Goal: Obtain resource: Download file/media

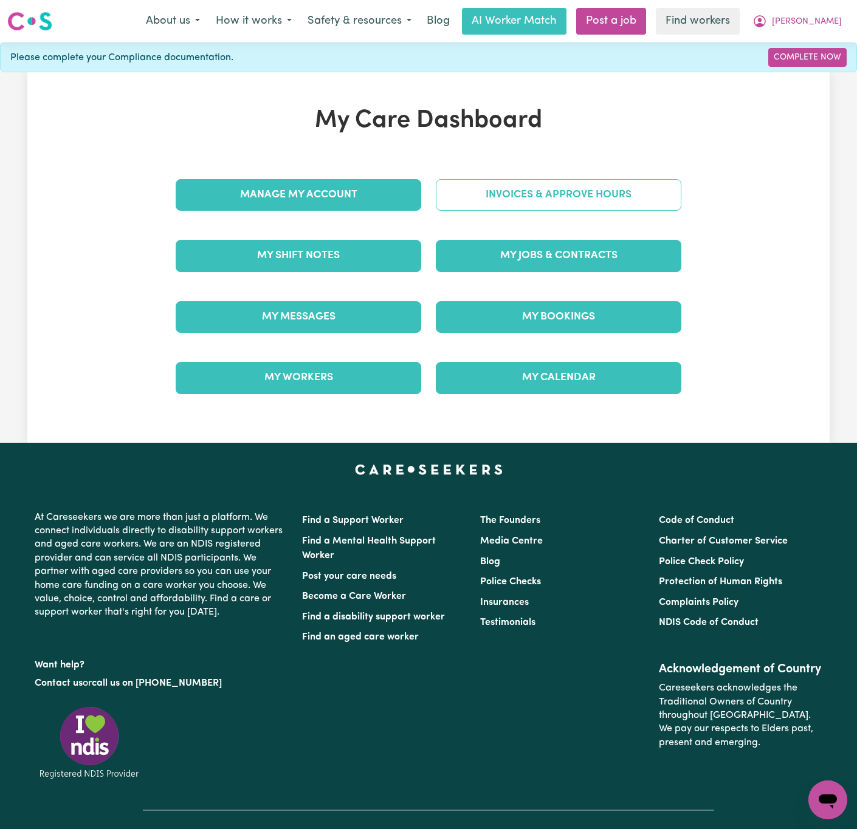
click at [624, 193] on link "Invoices & Approve Hours" at bounding box center [558, 195] width 245 height 32
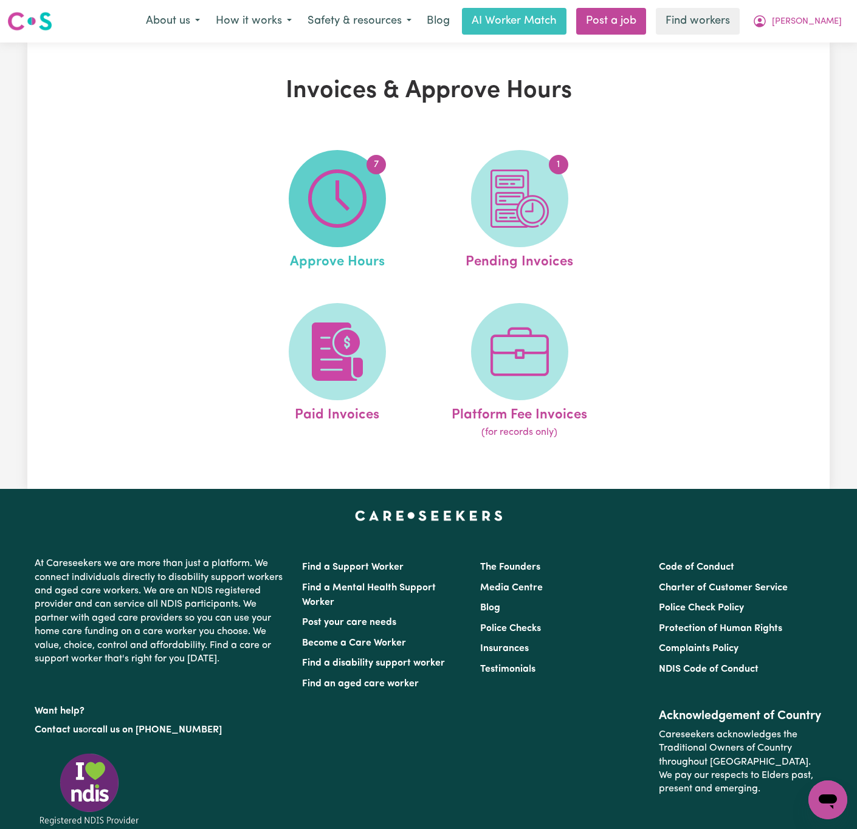
click at [361, 199] on img at bounding box center [337, 198] width 58 height 58
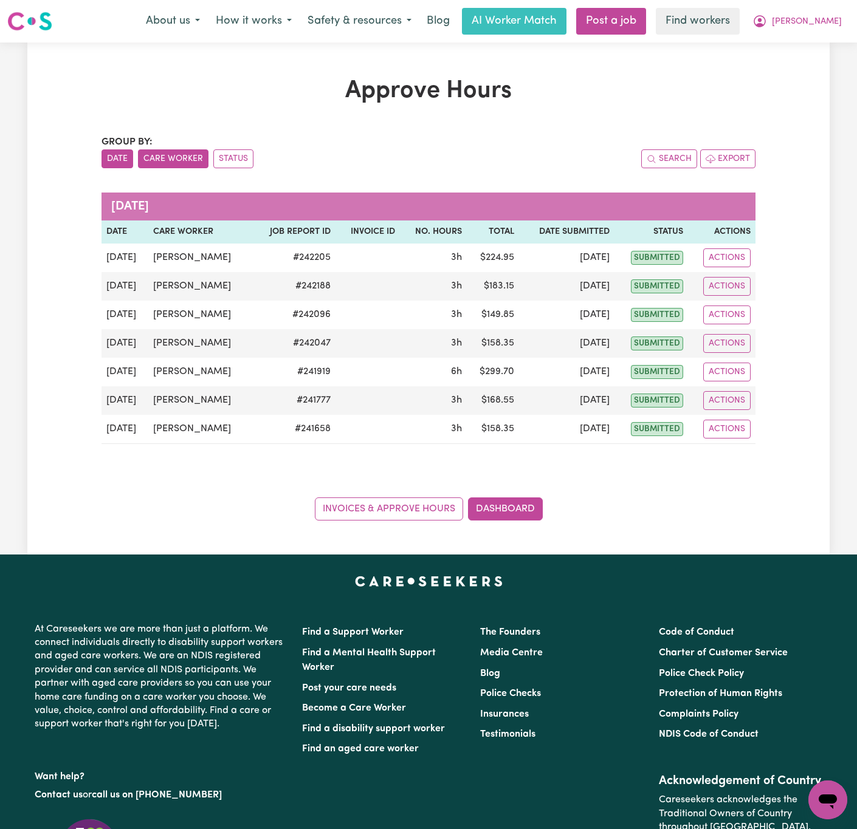
click at [196, 160] on button "Care Worker" at bounding box center [173, 158] width 70 height 19
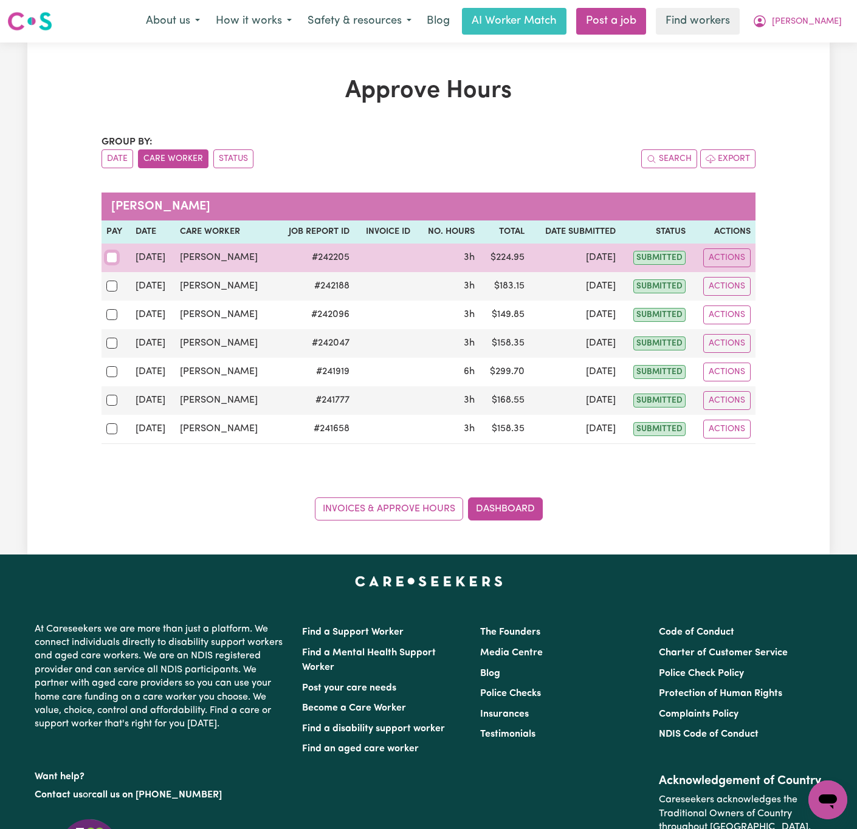
click at [109, 261] on input "checkbox" at bounding box center [111, 257] width 11 height 11
checkbox input "true"
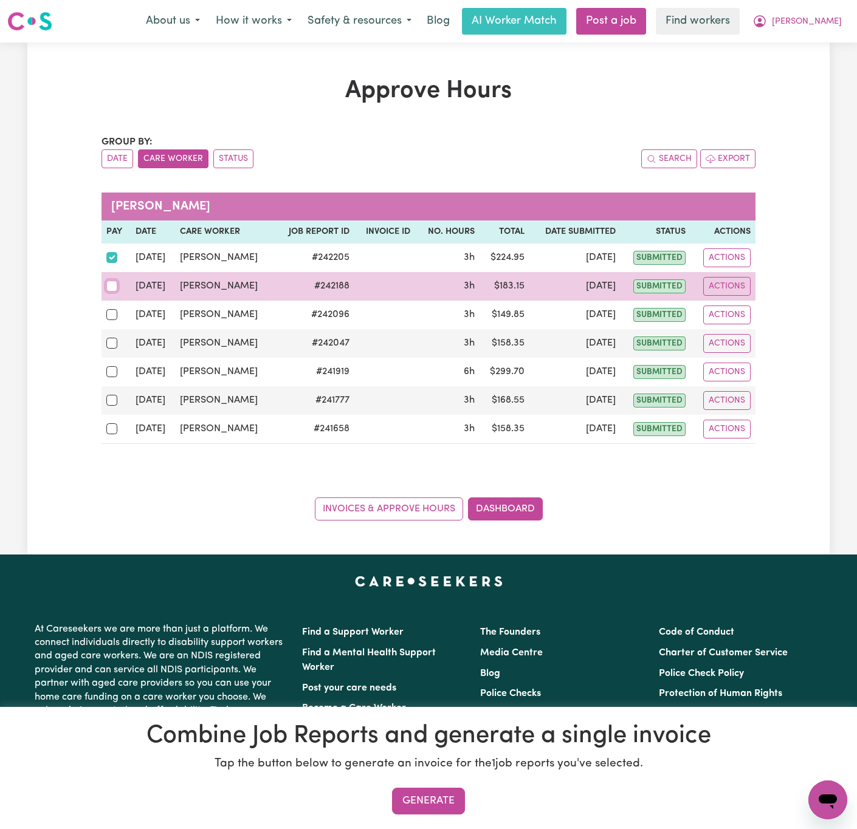
click at [109, 289] on input "checkbox" at bounding box center [111, 286] width 11 height 11
checkbox input "true"
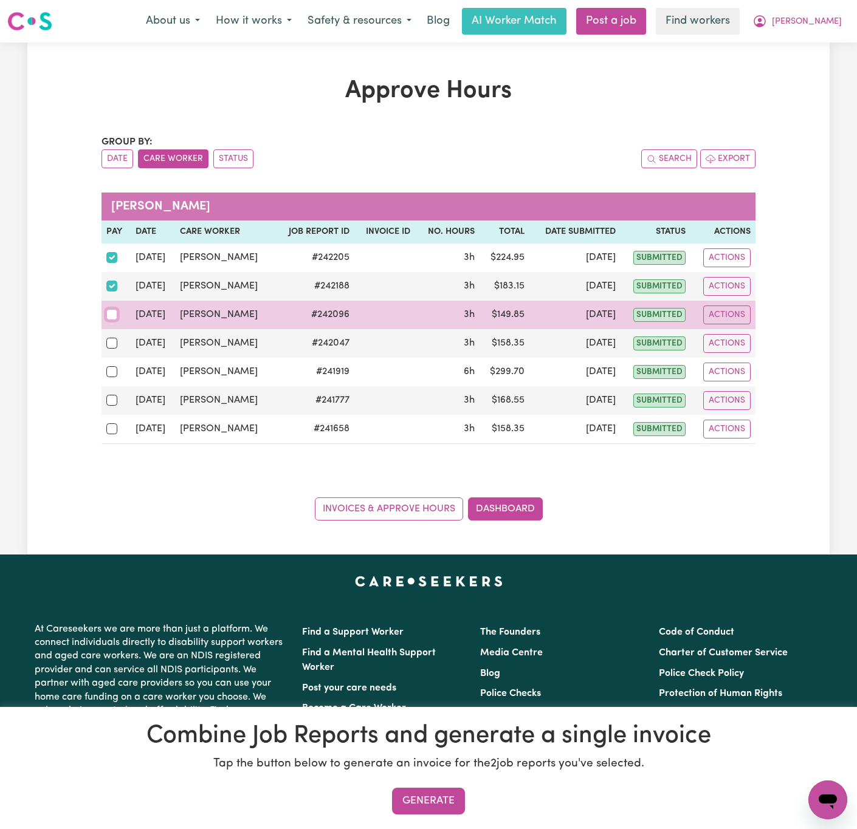
click at [111, 317] on input "checkbox" at bounding box center [111, 314] width 11 height 11
checkbox input "true"
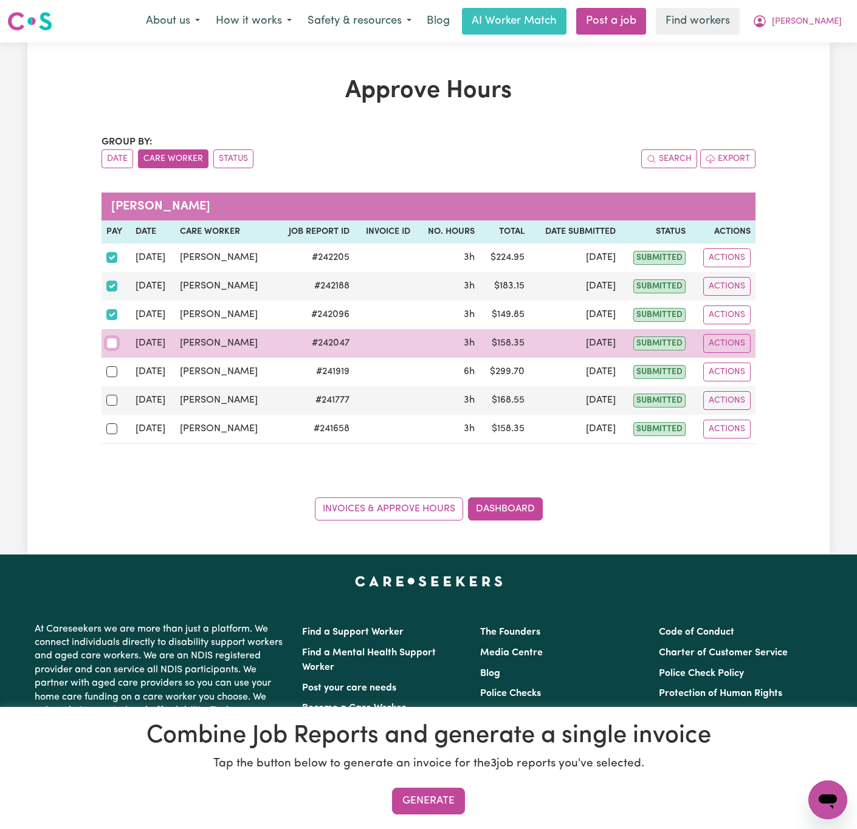
click at [112, 341] on input "checkbox" at bounding box center [111, 343] width 11 height 11
checkbox input "true"
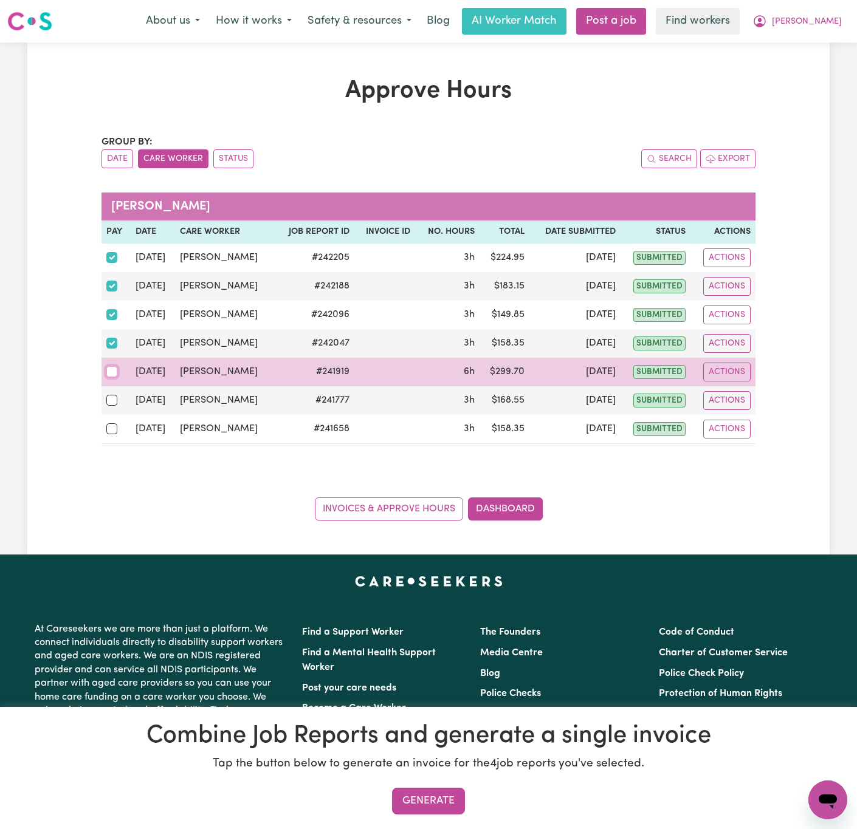
click at [111, 377] on input "checkbox" at bounding box center [111, 371] width 11 height 11
checkbox input "true"
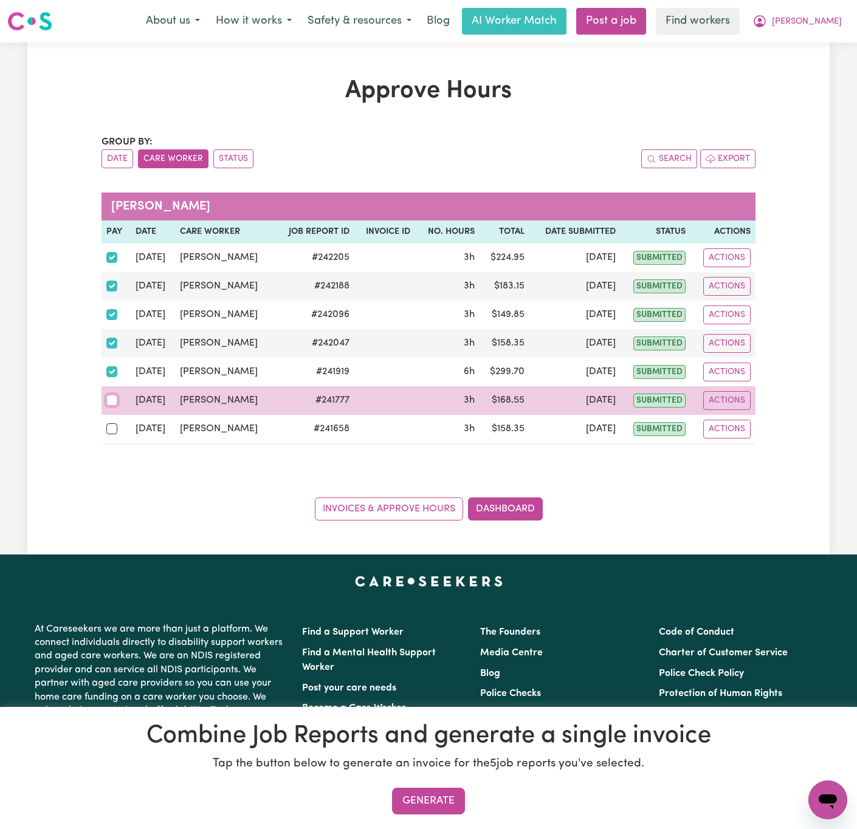
click at [111, 402] on input "checkbox" at bounding box center [111, 400] width 11 height 11
checkbox input "true"
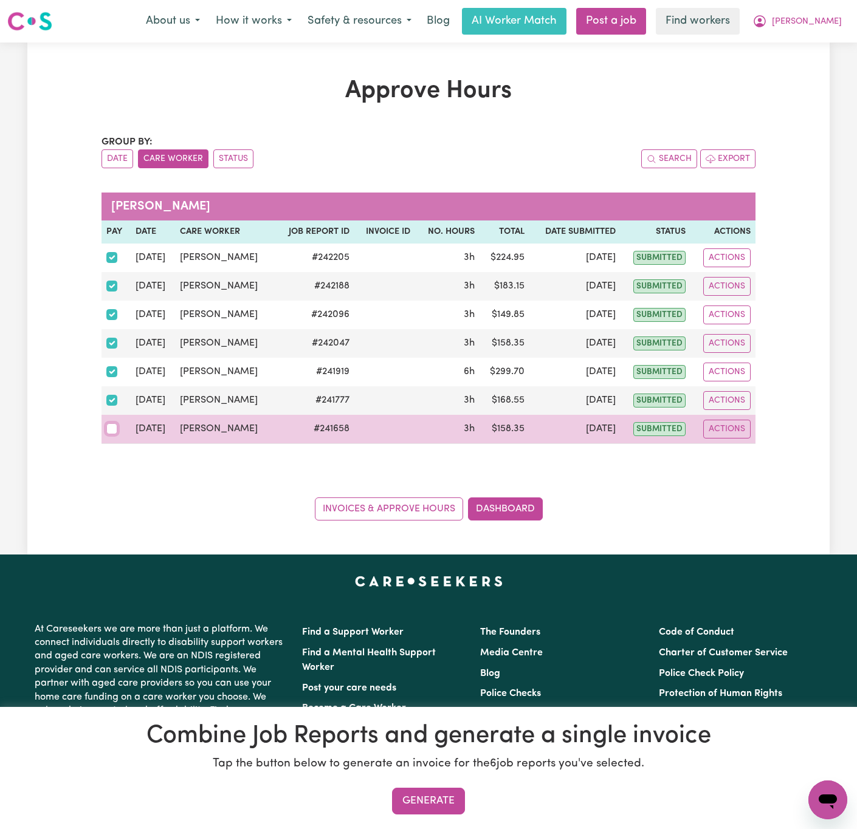
click at [110, 432] on input "checkbox" at bounding box center [111, 428] width 11 height 11
checkbox input "true"
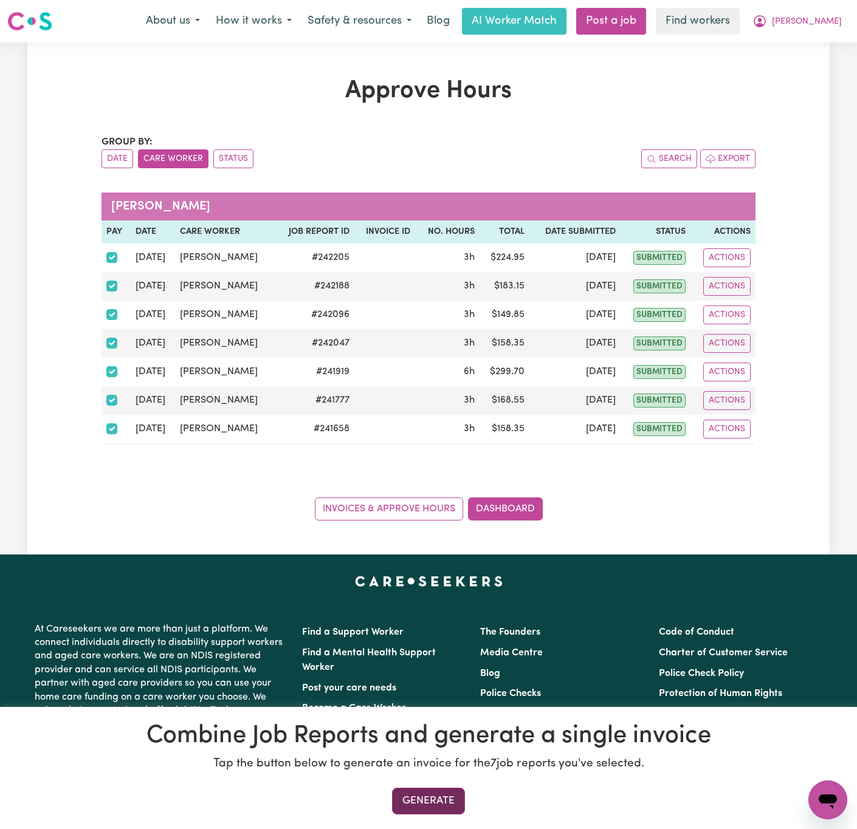
click at [439, 804] on button "Generate" at bounding box center [428, 801] width 73 height 27
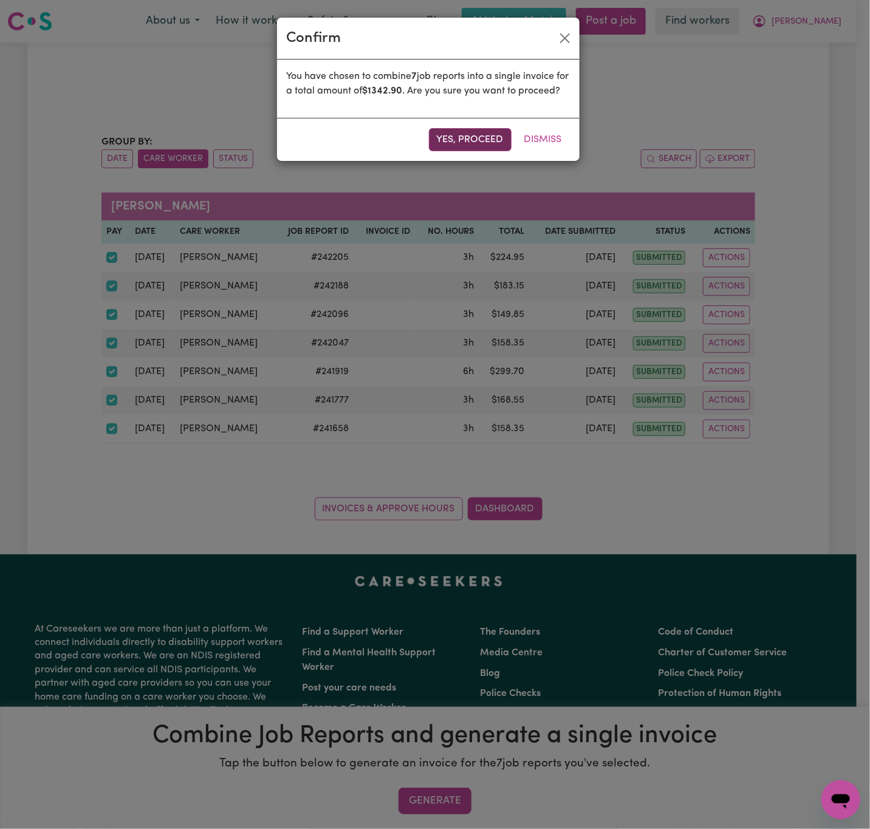
click at [442, 151] on button "Yes, proceed" at bounding box center [470, 139] width 83 height 23
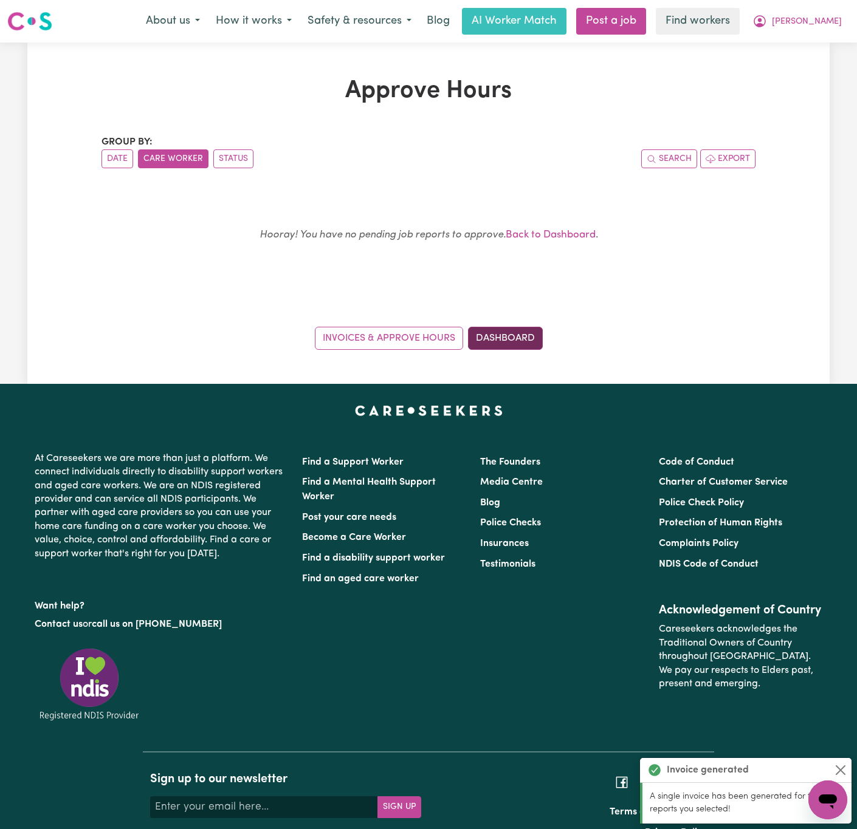
click at [493, 335] on link "Dashboard" at bounding box center [505, 338] width 75 height 23
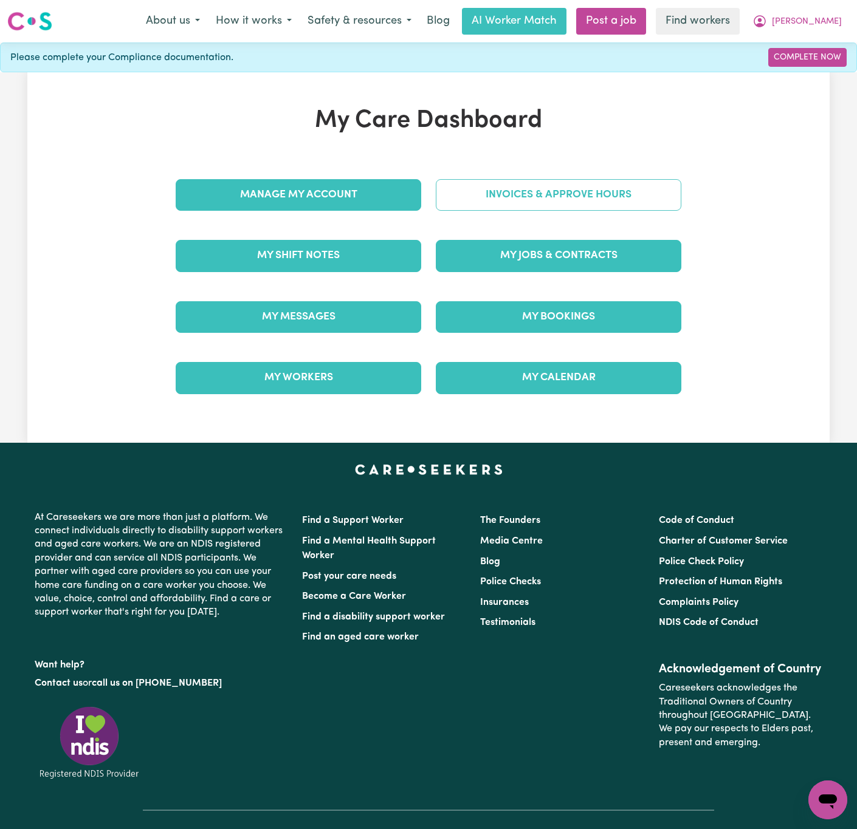
click at [593, 186] on link "Invoices & Approve Hours" at bounding box center [558, 195] width 245 height 32
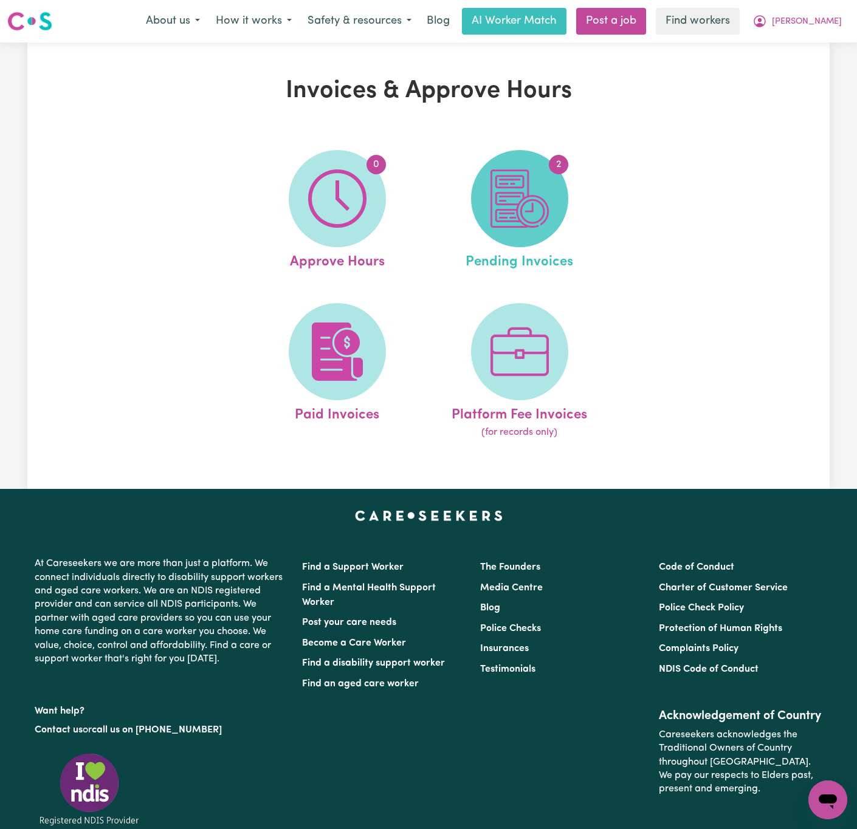
click at [532, 206] on img at bounding box center [519, 198] width 58 height 58
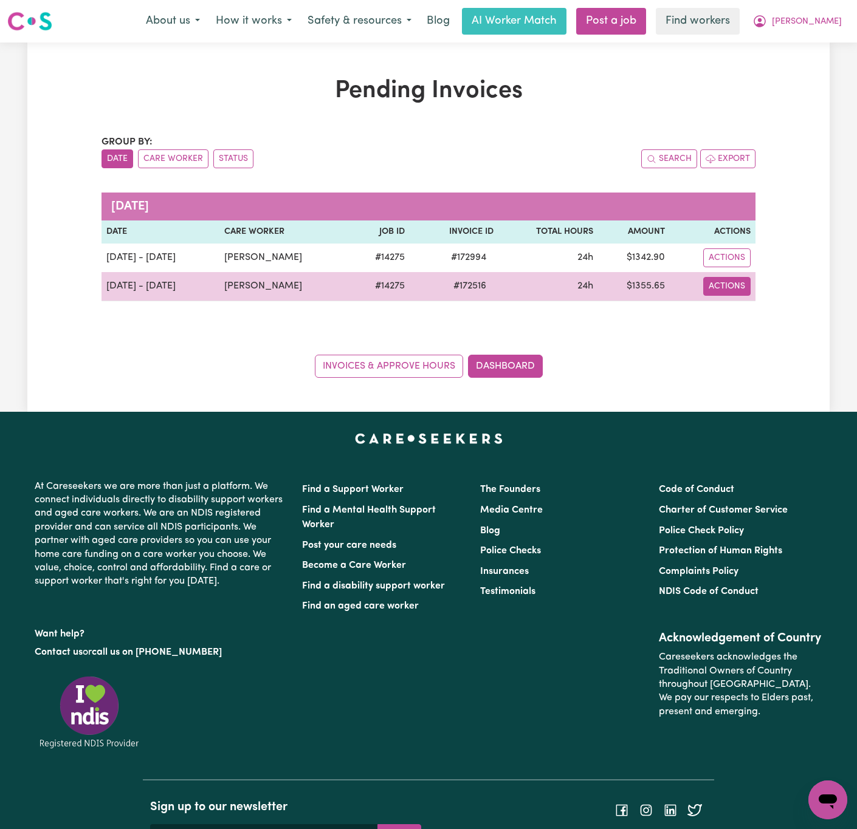
click at [723, 288] on button "Actions" at bounding box center [726, 286] width 47 height 19
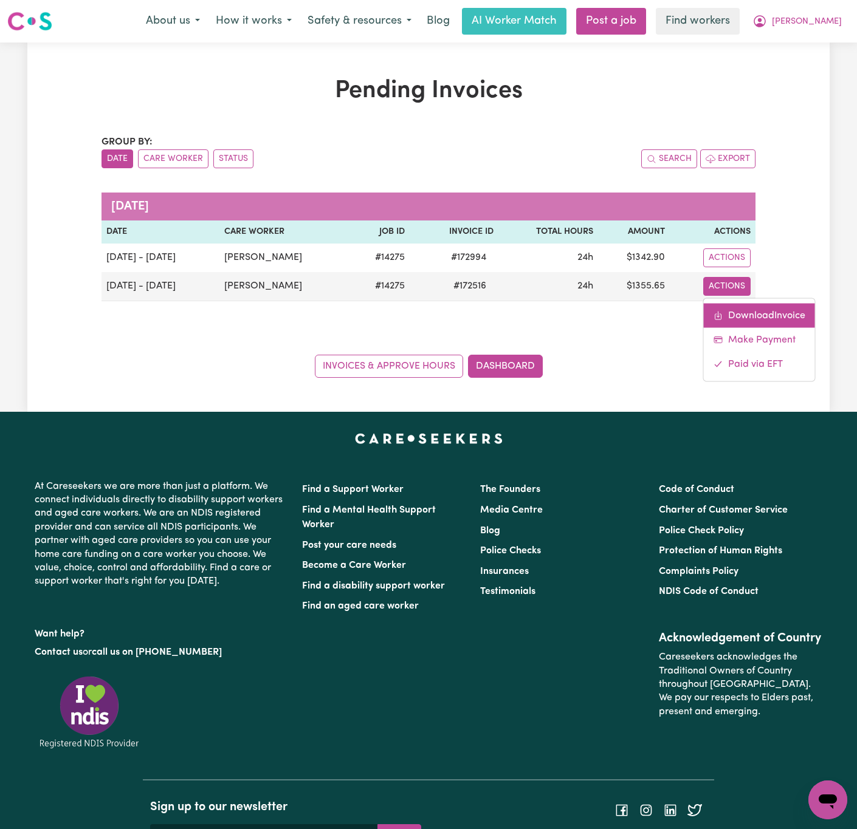
drag, startPoint x: 738, startPoint y: 321, endPoint x: 735, endPoint y: 315, distance: 6.8
click at [736, 319] on link "Download Invoice" at bounding box center [758, 315] width 111 height 24
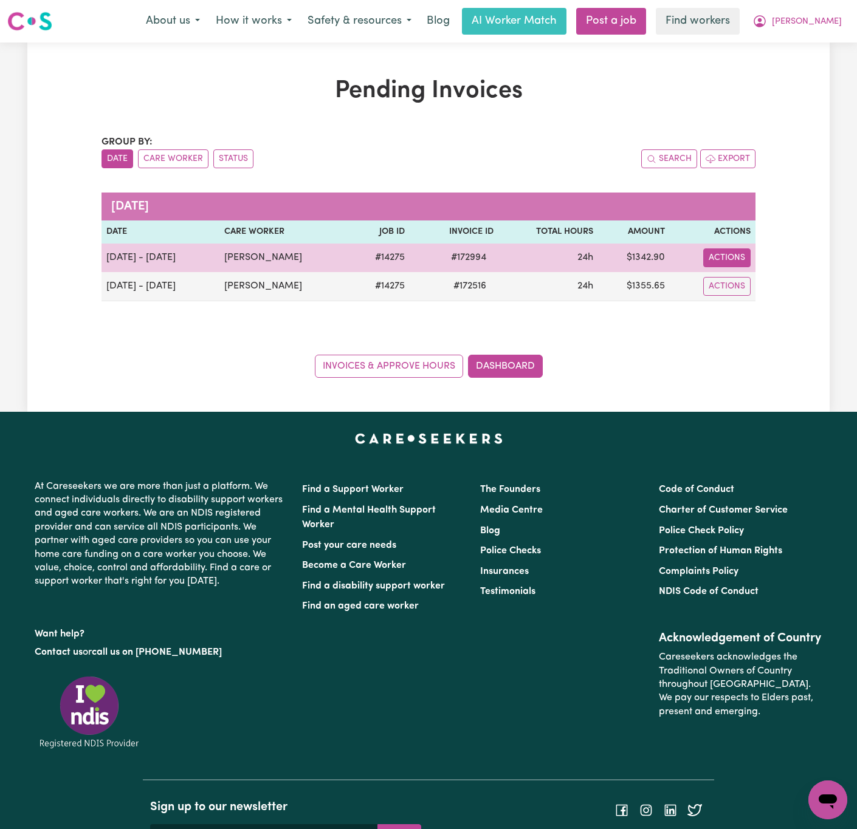
click at [729, 255] on button "Actions" at bounding box center [726, 257] width 47 height 19
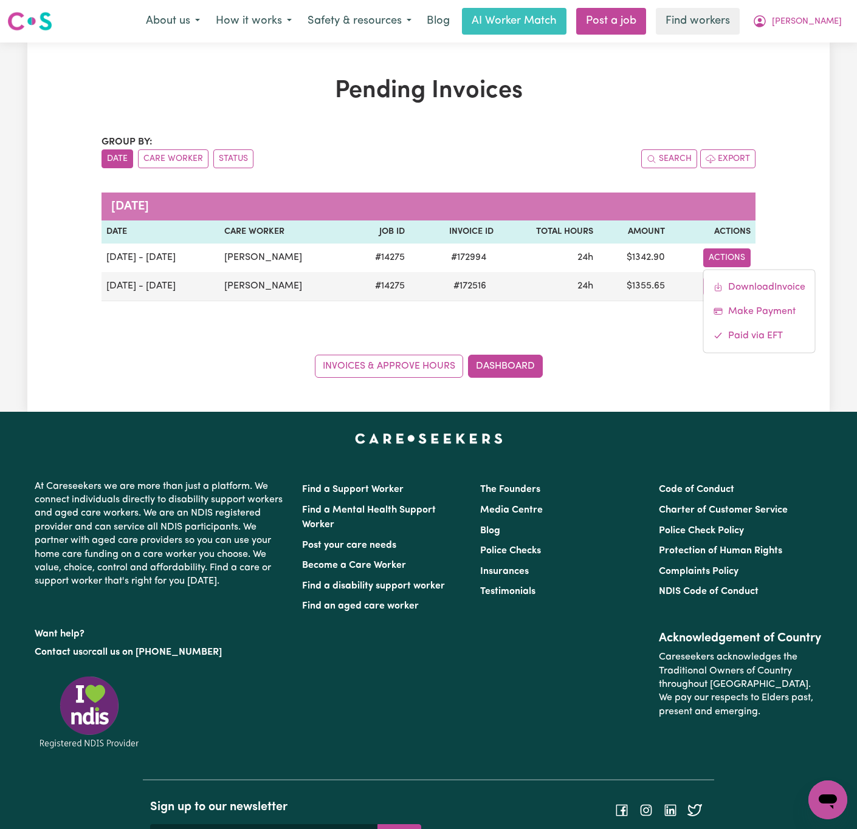
click at [821, 238] on div "Pending Invoices Group by: Date Care Worker Status Search Export September 2025…" at bounding box center [428, 227] width 802 height 301
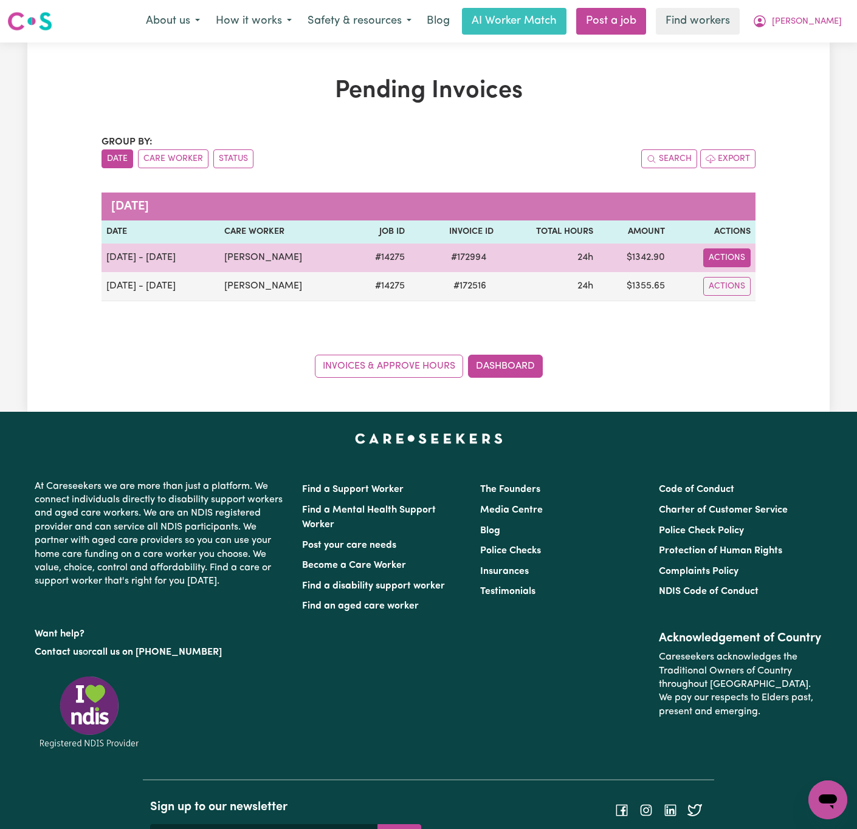
click at [739, 265] on button "Actions" at bounding box center [726, 257] width 47 height 19
click at [764, 282] on link "Download Invoice" at bounding box center [758, 287] width 111 height 24
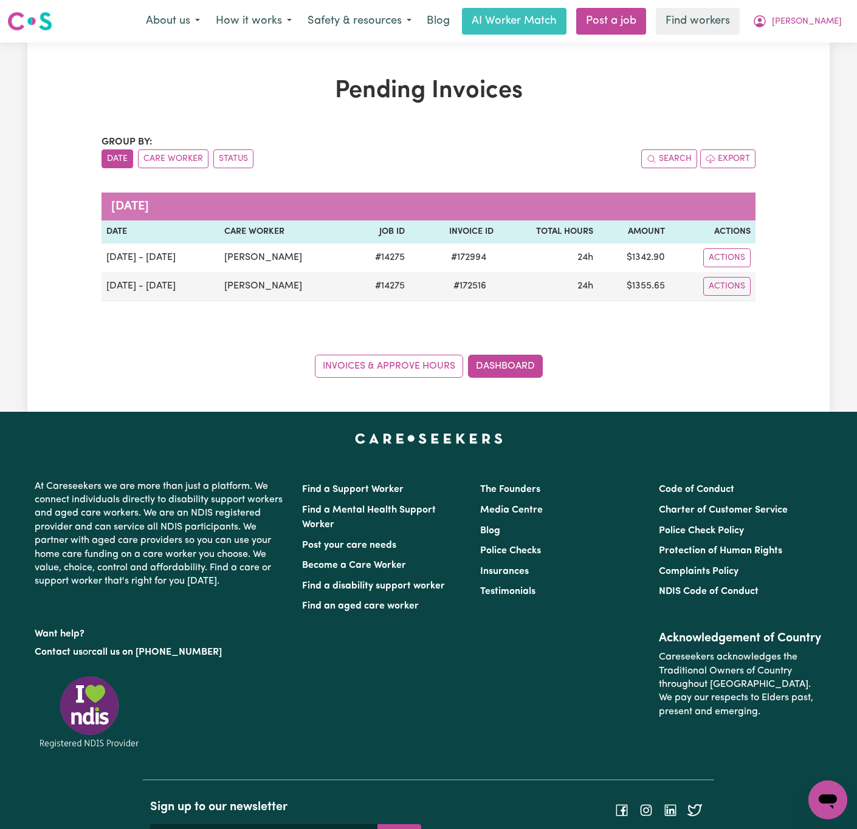
click at [832, 4] on nav "Menu About us How it works Safety & resources Blog AI Worker Match Post a job F…" at bounding box center [428, 21] width 857 height 43
click at [833, 19] on span "Donna" at bounding box center [806, 21] width 70 height 13
click at [835, 42] on link "My Dashboard" at bounding box center [801, 47] width 96 height 23
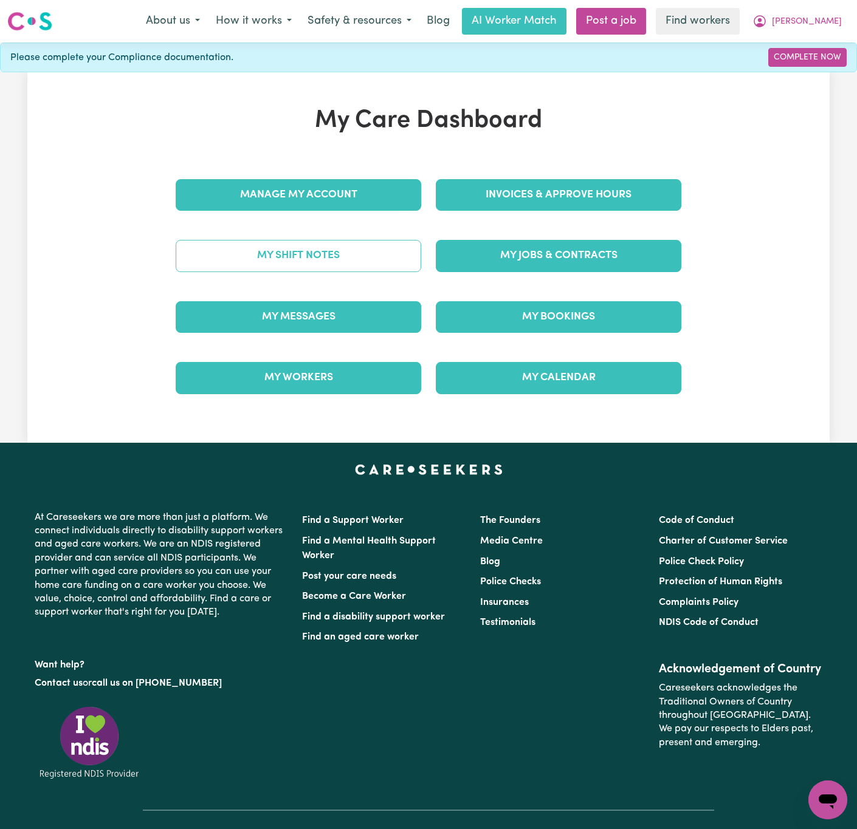
click at [380, 256] on link "My Shift Notes" at bounding box center [298, 256] width 245 height 32
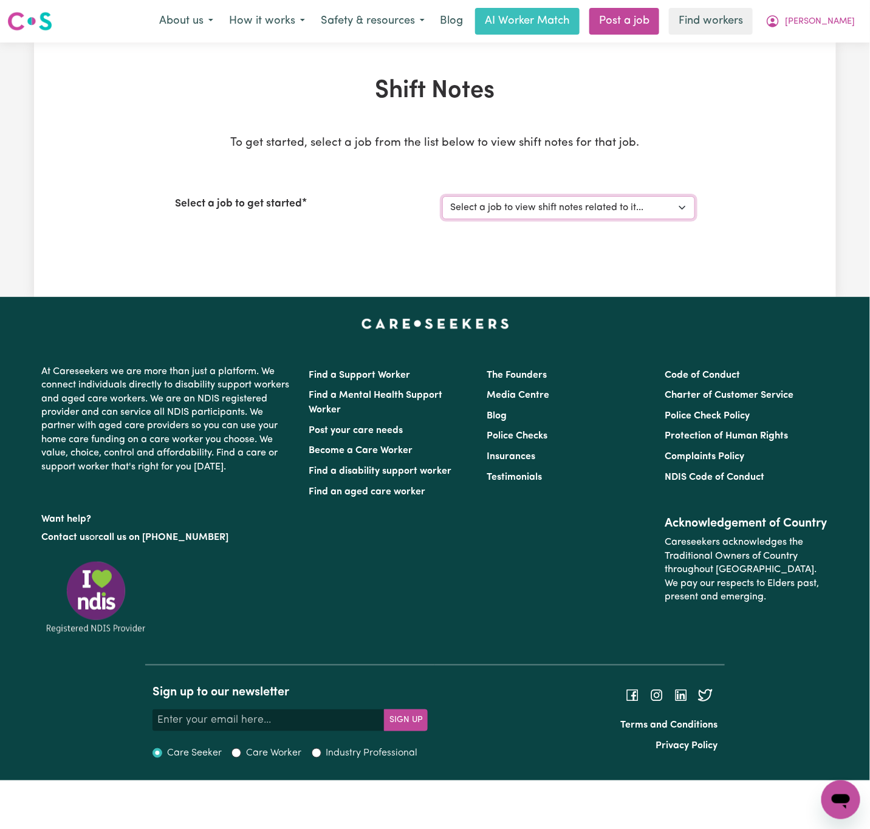
click at [456, 205] on select "Select a job to view shift notes related to it... Female Support Worker Needed …" at bounding box center [568, 207] width 253 height 23
select select "14275"
click at [442, 196] on select "Select a job to view shift notes related to it... Female Support Worker Needed …" at bounding box center [568, 207] width 253 height 23
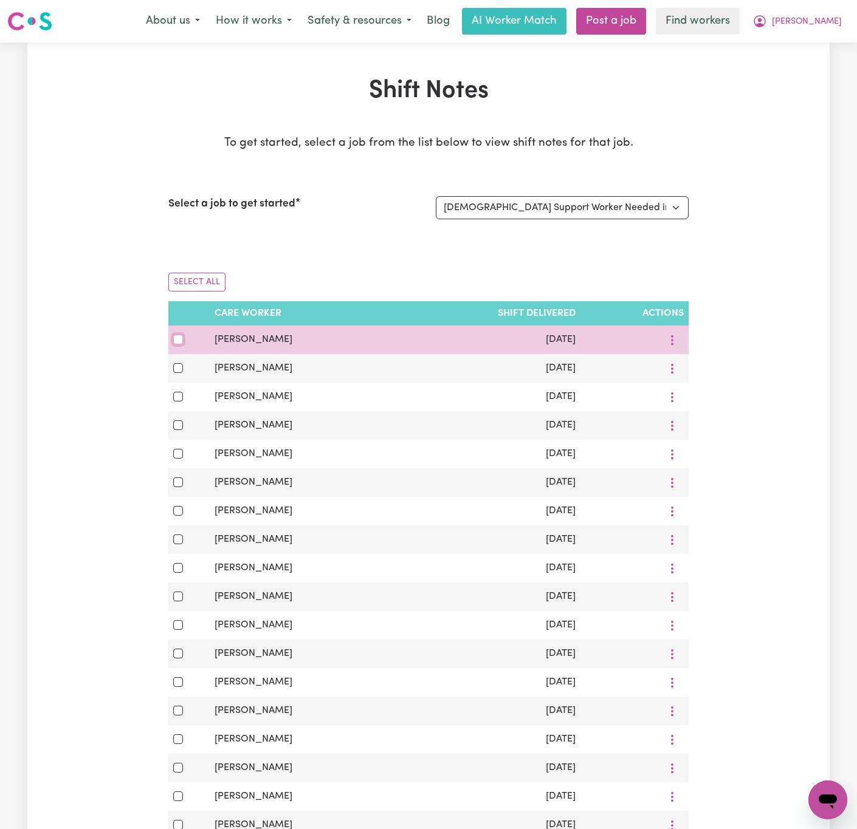
click at [175, 341] on input "checkbox" at bounding box center [178, 340] width 10 height 10
checkbox input "true"
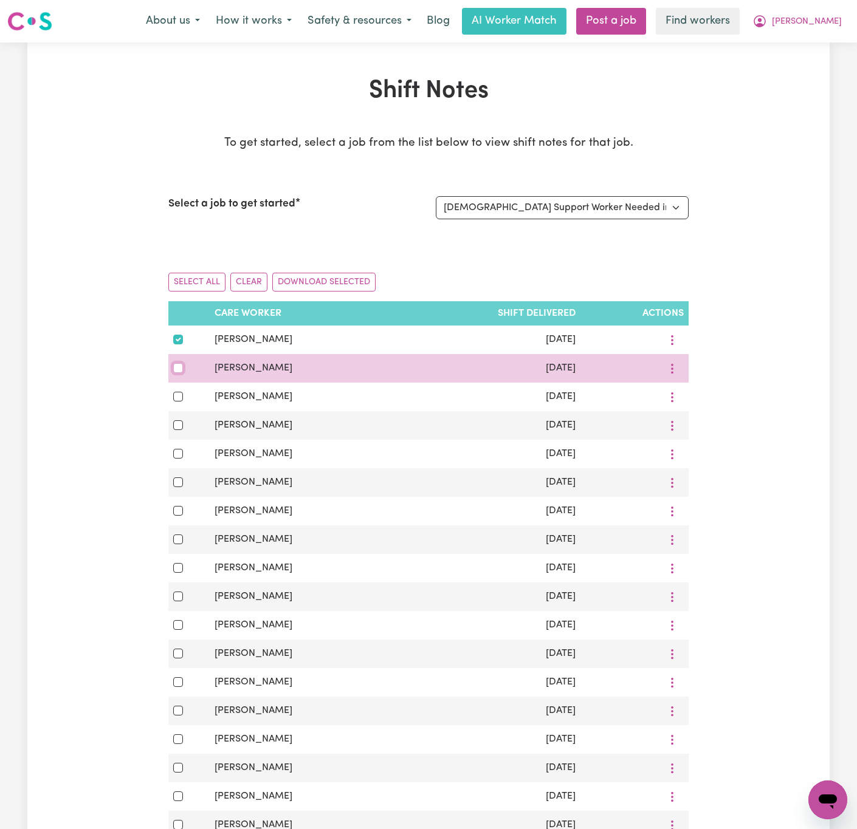
click at [176, 373] on input "checkbox" at bounding box center [178, 368] width 10 height 10
checkbox input "true"
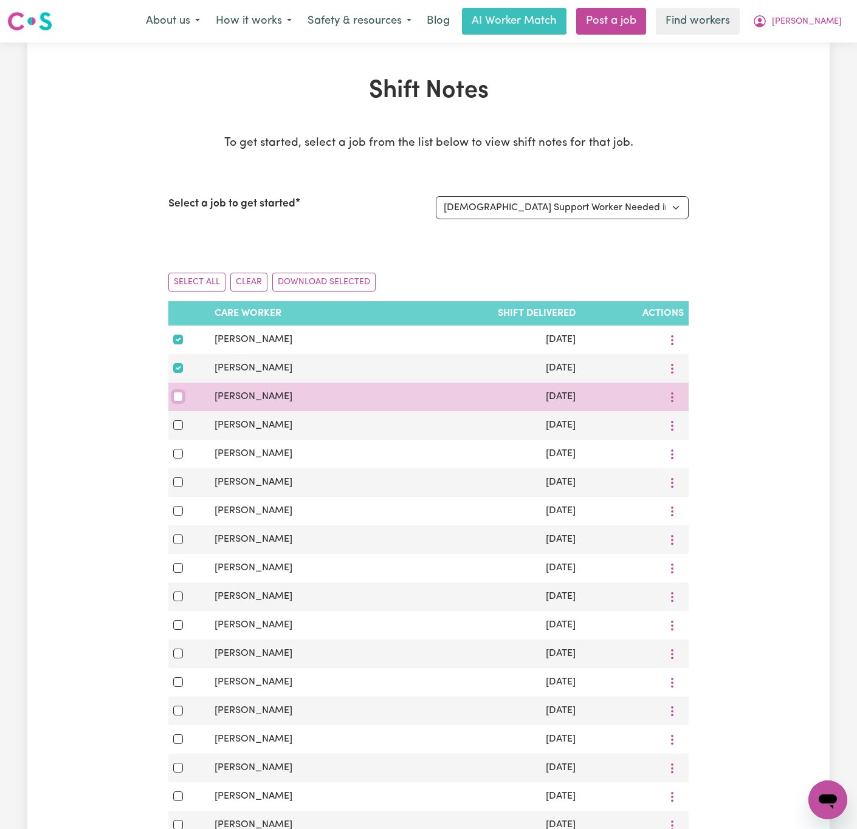
click at [176, 397] on input "checkbox" at bounding box center [178, 397] width 10 height 10
checkbox input "true"
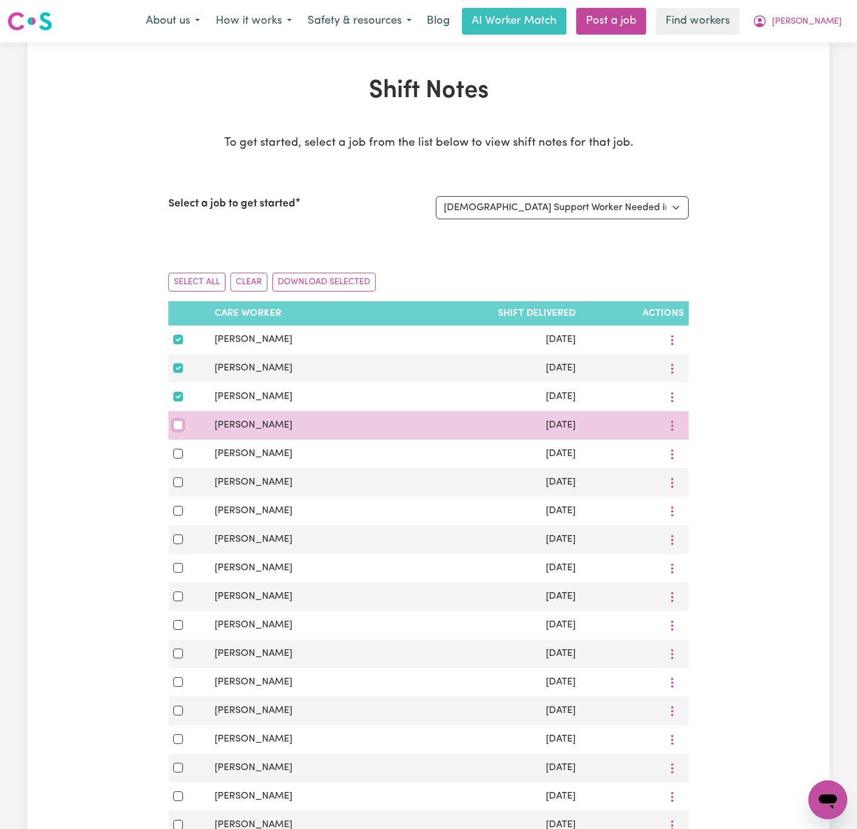
click at [175, 430] on input "checkbox" at bounding box center [178, 425] width 10 height 10
checkbox input "true"
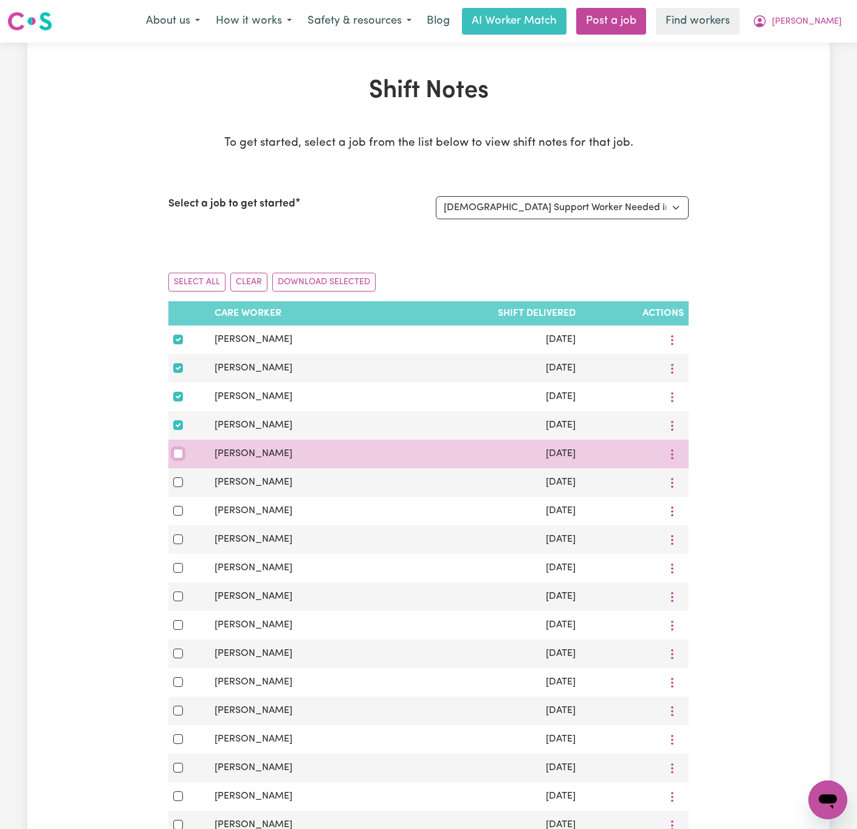
click at [179, 459] on input "checkbox" at bounding box center [178, 454] width 10 height 10
checkbox input "true"
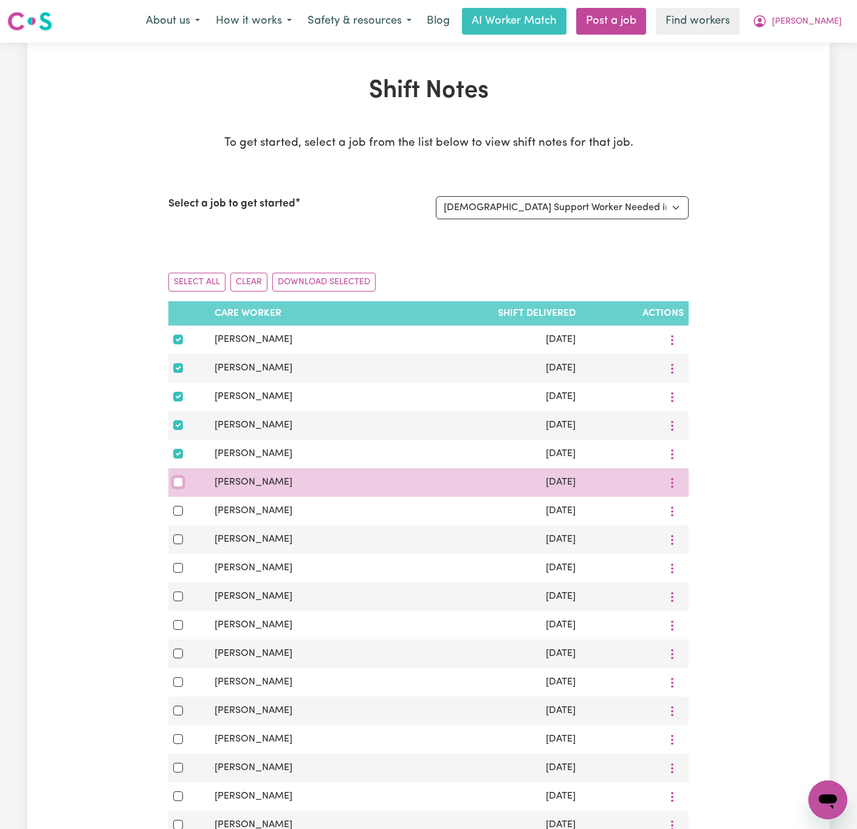
click at [179, 487] on input "checkbox" at bounding box center [178, 482] width 10 height 10
checkbox input "true"
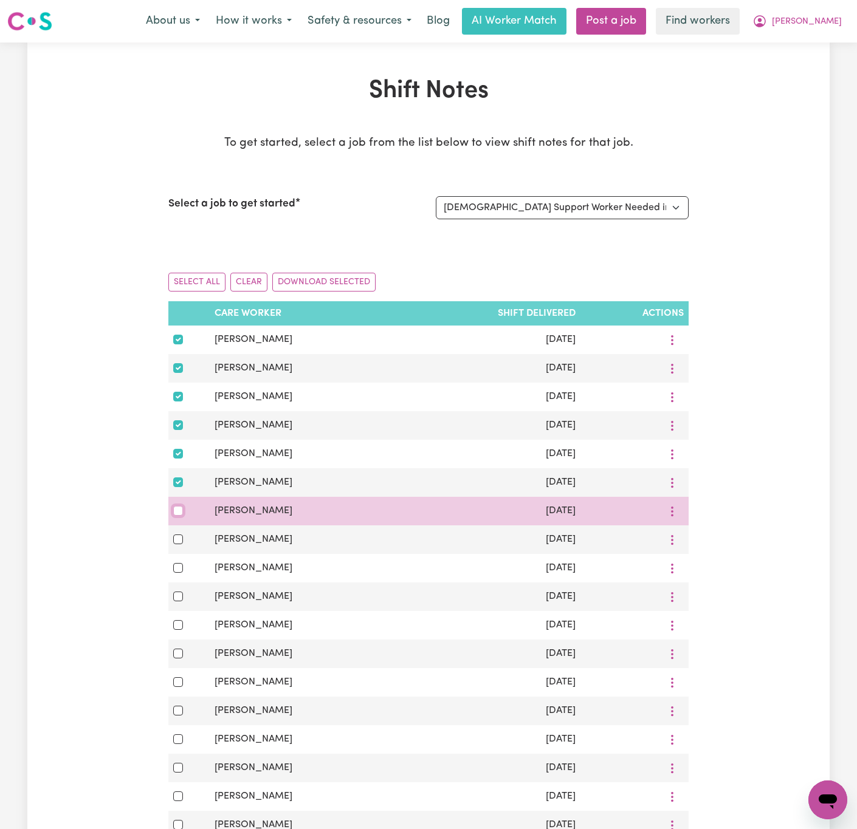
click at [176, 516] on input "checkbox" at bounding box center [178, 511] width 10 height 10
checkbox input "true"
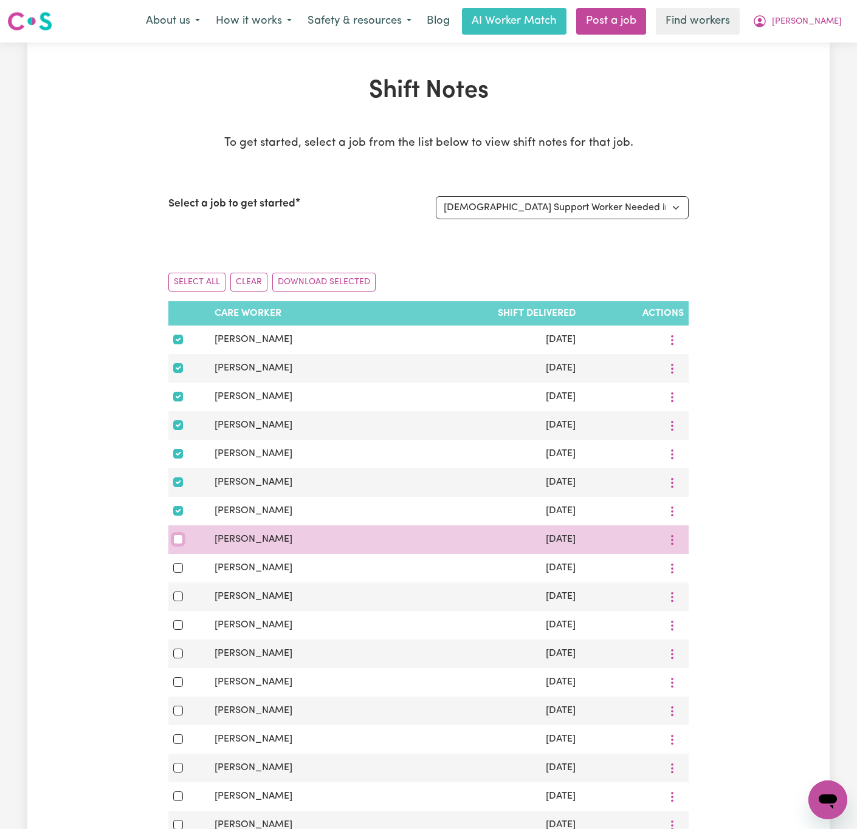
click at [176, 544] on input "checkbox" at bounding box center [178, 540] width 10 height 10
checkbox input "true"
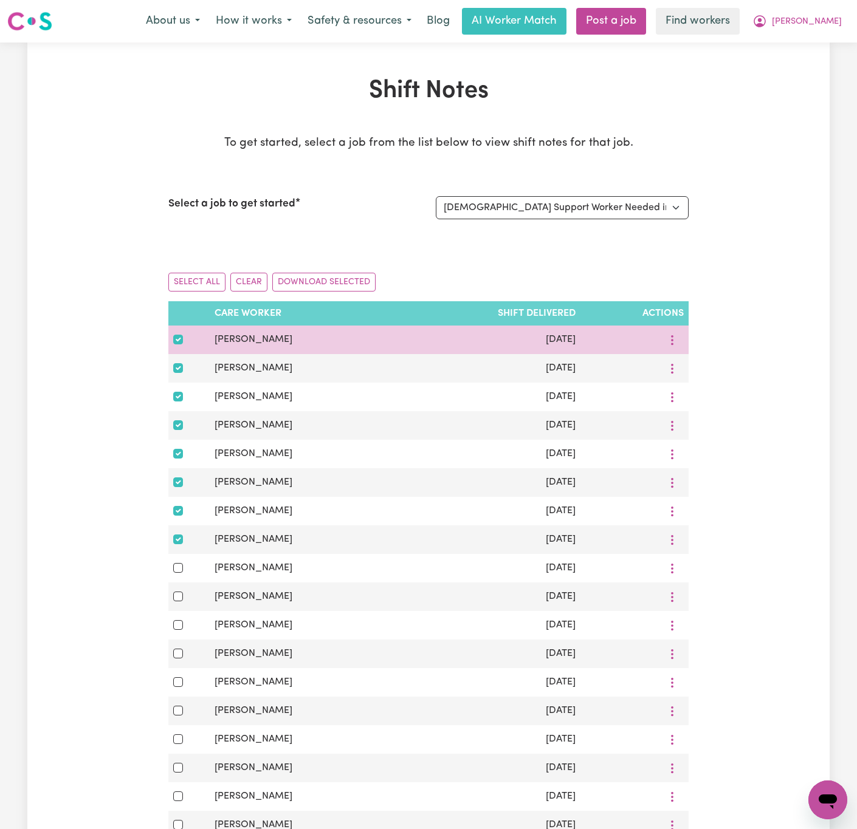
drag, startPoint x: 319, startPoint y: 334, endPoint x: 203, endPoint y: 341, distance: 116.3
click at [203, 341] on tr "Katherine Winters Sep 14, 2025" at bounding box center [428, 340] width 520 height 29
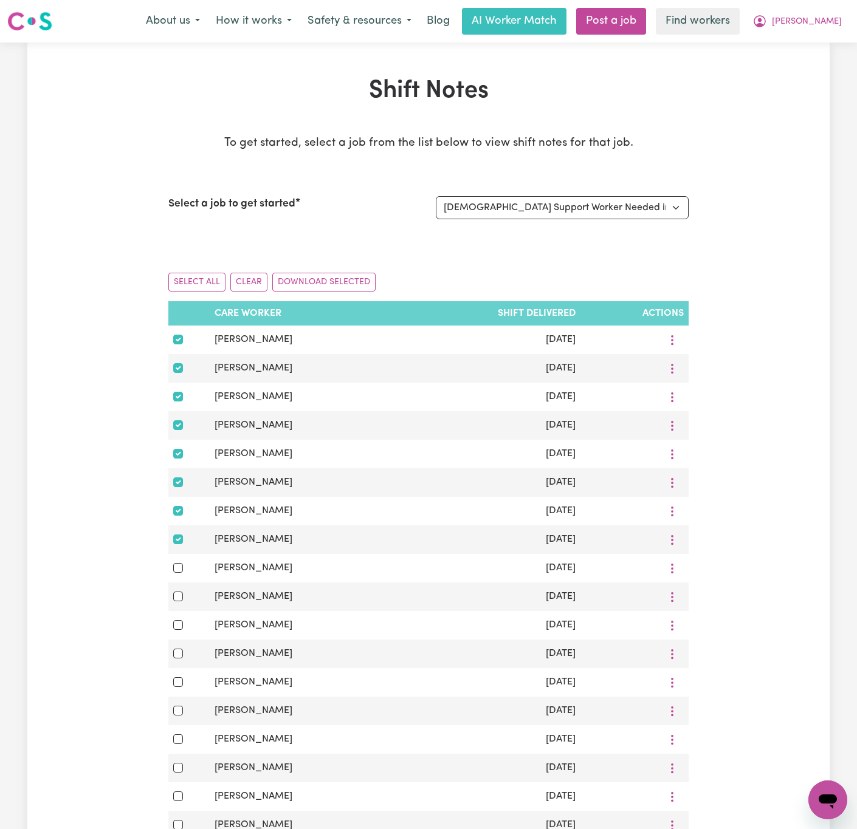
copy tr "Katherine Winters"
click at [347, 277] on button "Download Selected" at bounding box center [323, 282] width 103 height 19
click at [813, 18] on button "Donna" at bounding box center [796, 22] width 105 height 26
click at [820, 81] on link "Logout" at bounding box center [801, 69] width 96 height 23
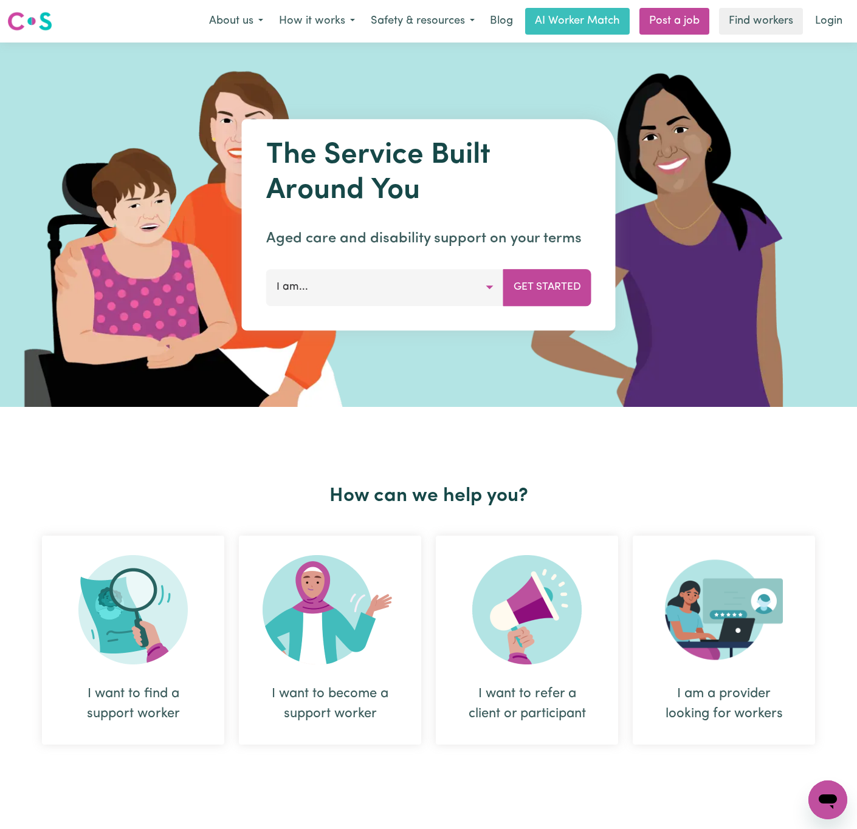
click at [477, 61] on div at bounding box center [428, 225] width 857 height 364
click at [839, 10] on link "Login" at bounding box center [828, 21] width 42 height 27
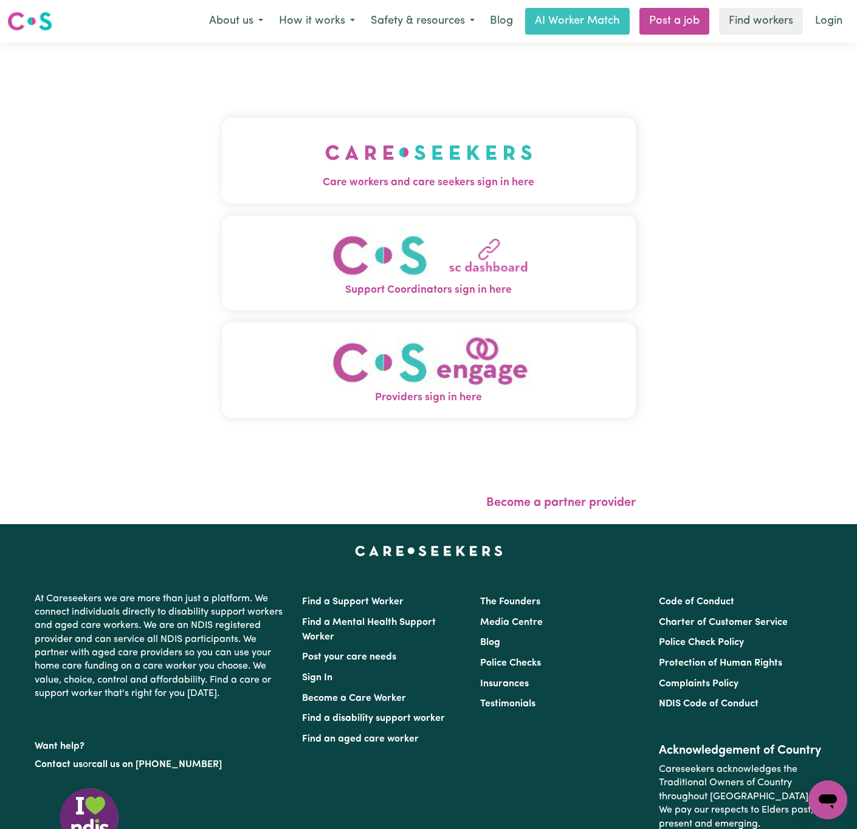
click at [391, 151] on img "Care workers and care seekers sign in here" at bounding box center [428, 152] width 207 height 45
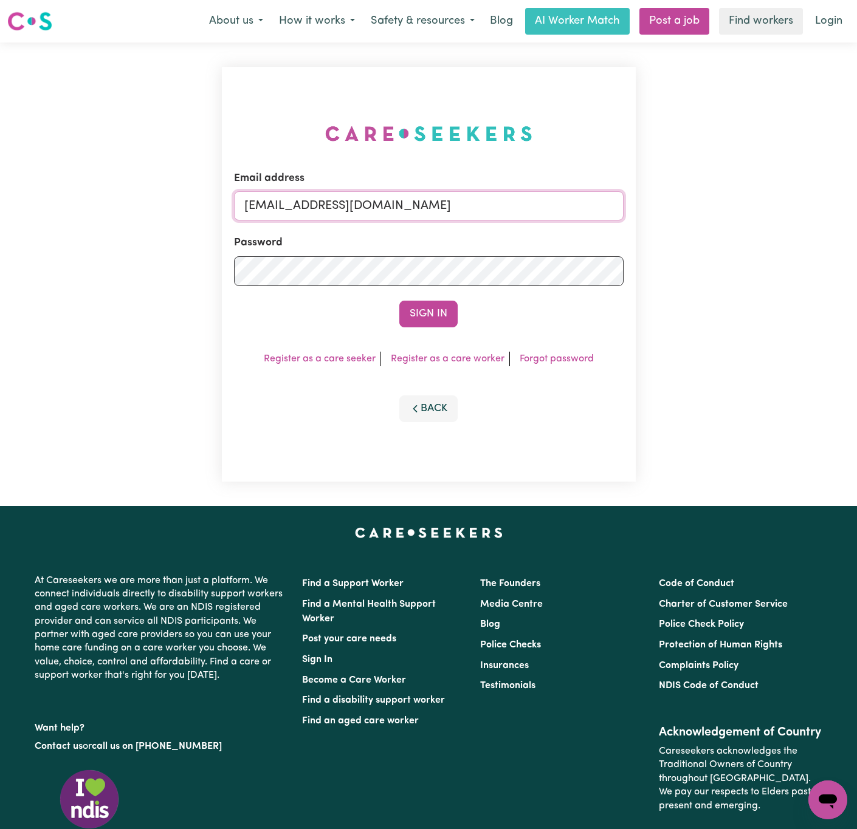
drag, startPoint x: 308, startPoint y: 201, endPoint x: 839, endPoint y: 201, distance: 530.9
click at [855, 212] on div "Email address superuser~BrianButlerLW@careseekers.com.au Password Sign In Regis…" at bounding box center [428, 274] width 857 height 463
paste input "DeniseMCA"
type input "superuser~DeniseMCA@careseekers.com.au"
click at [399, 301] on button "Sign In" at bounding box center [428, 314] width 58 height 27
